Goal: Navigation & Orientation: Find specific page/section

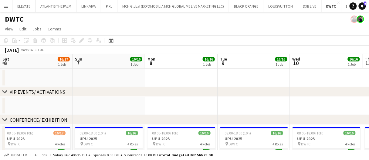
scroll to position [0, 162]
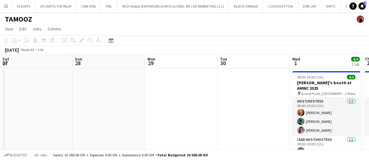
scroll to position [0, 191]
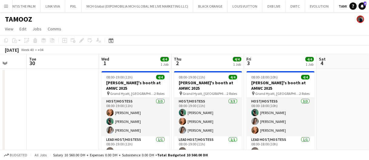
click at [149, 57] on app-board-header-date "Wed 1 4/4 1 Job" at bounding box center [135, 61] width 73 height 15
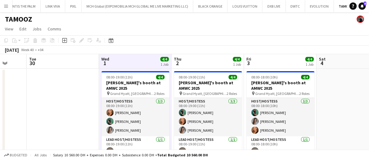
click at [149, 57] on app-board-header-date "Wed 1 4/4 1 Job" at bounding box center [135, 61] width 73 height 15
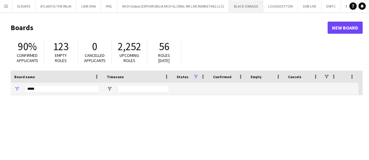
click at [239, 8] on button "BLACK ORANGE Close" at bounding box center [246, 6] width 34 height 12
